Goal: Task Accomplishment & Management: Understand process/instructions

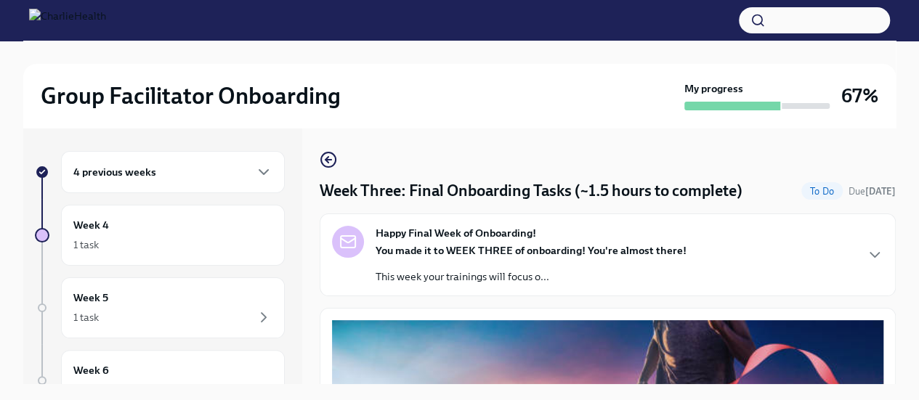
scroll to position [1253, 0]
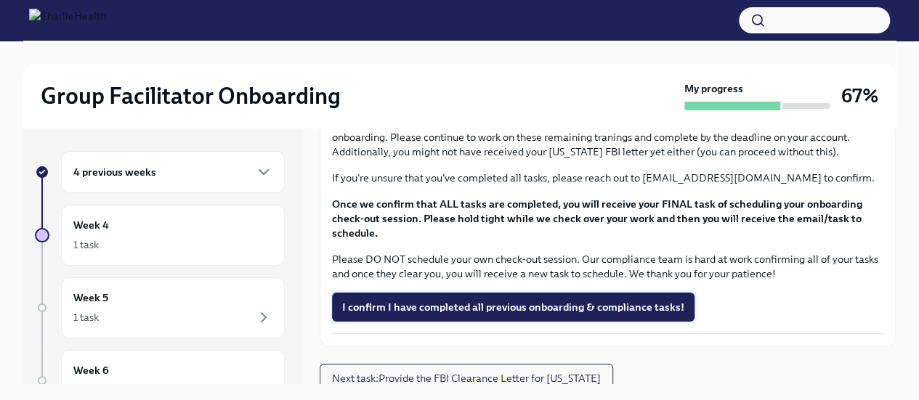
click at [590, 304] on span "I confirm I have completed all previous onboarding & compliance tasks!" at bounding box center [513, 307] width 342 height 15
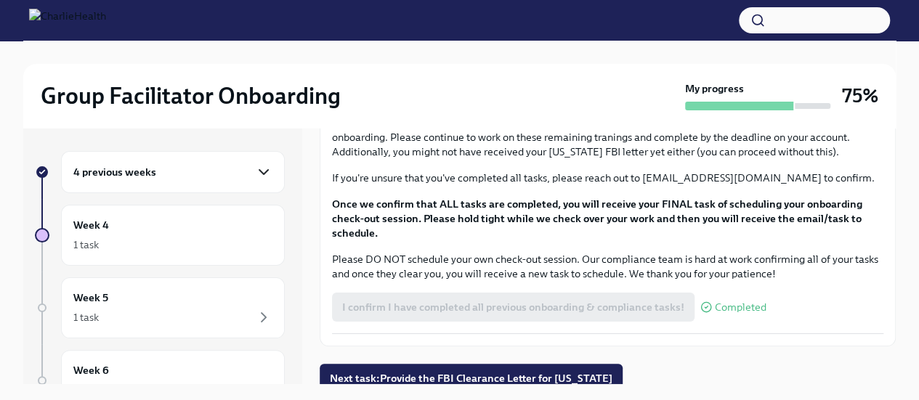
click at [255, 175] on icon "button" at bounding box center [263, 172] width 17 height 17
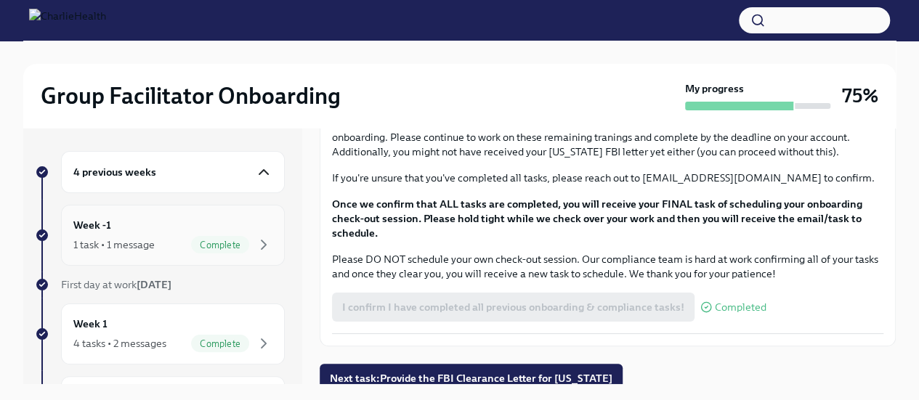
click at [183, 222] on div "Week -1 1 task • 1 message Complete" at bounding box center [172, 235] width 199 height 36
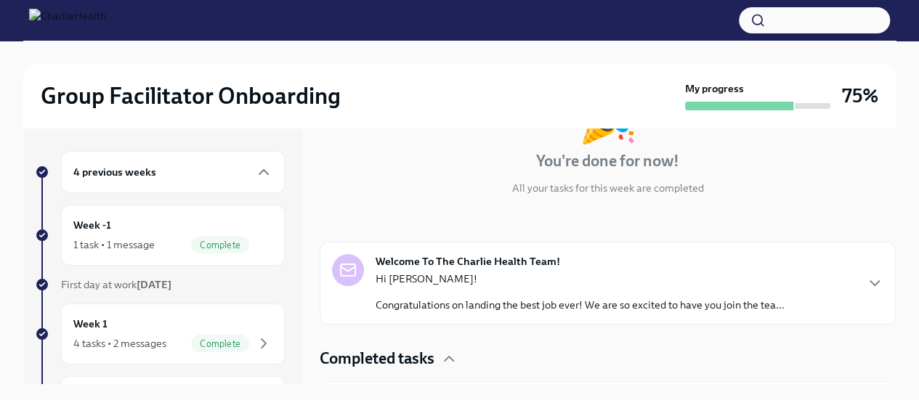
scroll to position [168, 0]
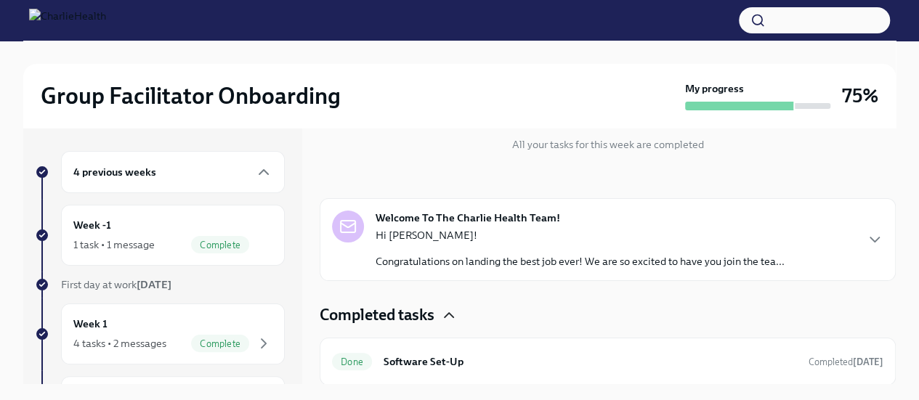
click at [444, 315] on icon "button" at bounding box center [448, 315] width 17 height 17
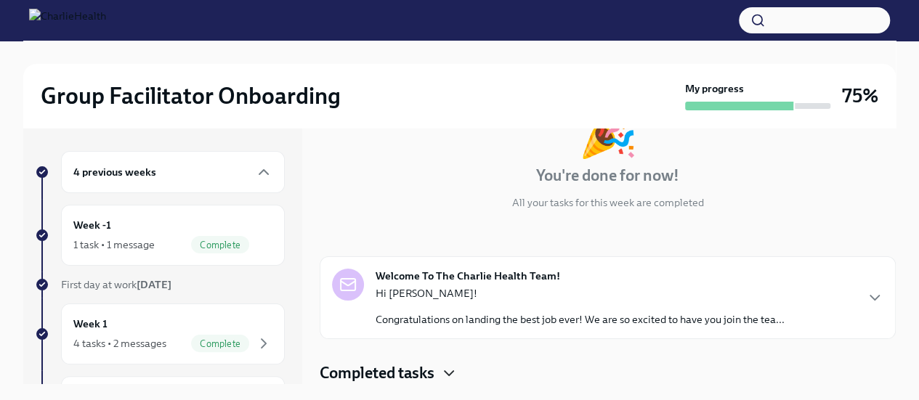
scroll to position [109, 0]
click at [180, 324] on div "Week 1 4 tasks • 2 messages Complete" at bounding box center [172, 334] width 199 height 36
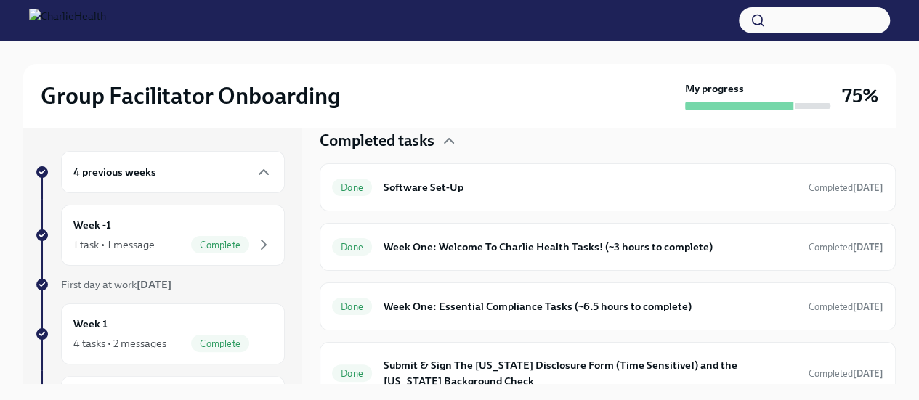
scroll to position [413, 0]
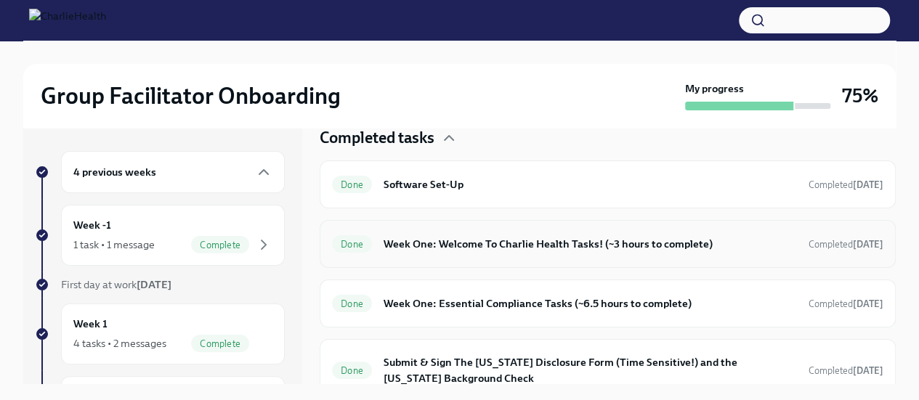
click at [716, 240] on h6 "Week One: Welcome To Charlie Health Tasks! (~3 hours to complete)" at bounding box center [590, 244] width 413 height 16
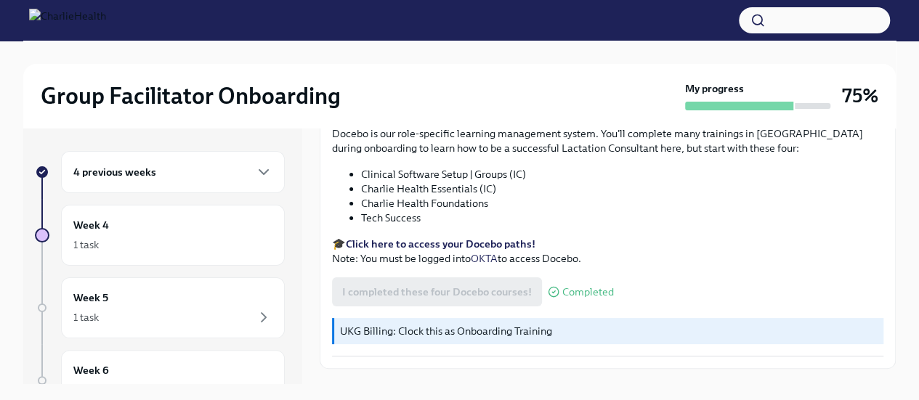
scroll to position [1998, 0]
